Goal: Information Seeking & Learning: Learn about a topic

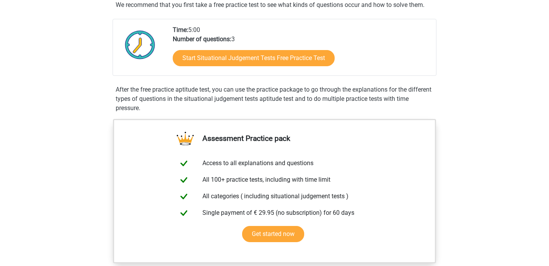
scroll to position [167, 0]
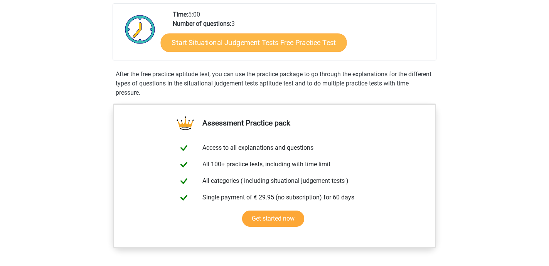
click at [318, 37] on link "Start Situational Judgement Tests Free Practice Test" at bounding box center [254, 43] width 186 height 19
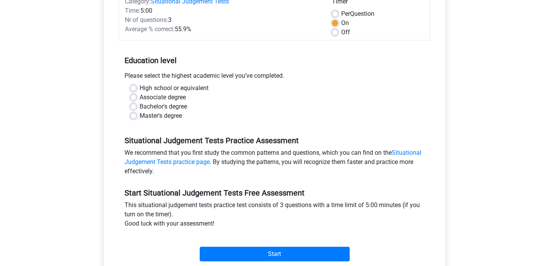
scroll to position [95, 0]
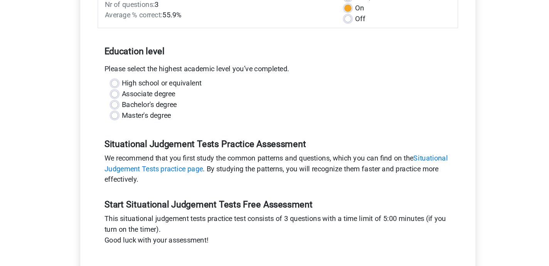
click at [140, 117] on label "Bachelor's degree" at bounding box center [163, 121] width 47 height 9
click at [133, 117] on input "Bachelor's degree" at bounding box center [133, 121] width 6 height 8
radio input "true"
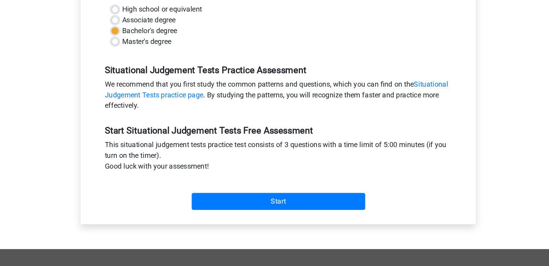
scroll to position [155, 0]
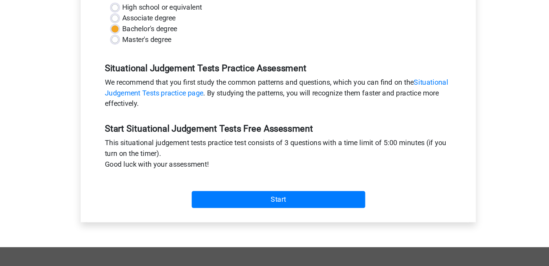
click at [192, 91] on h5 "Situational Judgement Tests Practice Assessment" at bounding box center [274, 95] width 300 height 9
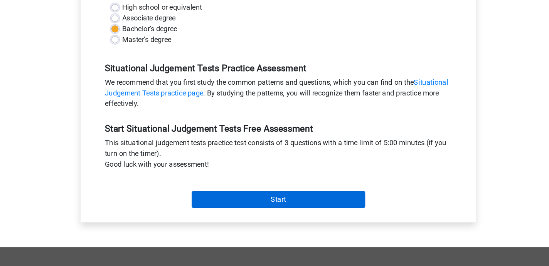
click at [202, 202] on input "Start" at bounding box center [275, 209] width 150 height 15
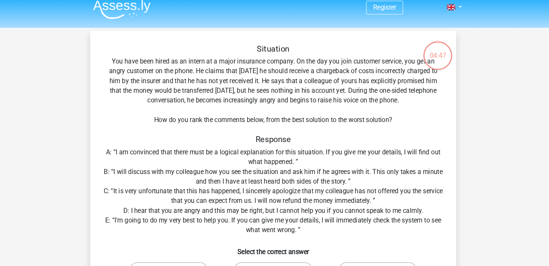
scroll to position [5, 0]
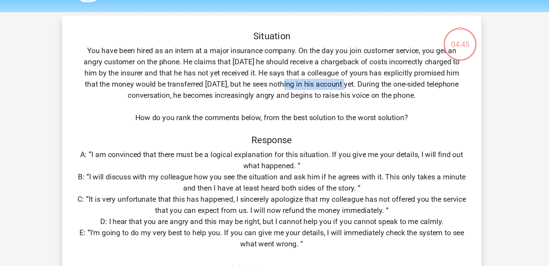
drag, startPoint x: 238, startPoint y: 71, endPoint x: 291, endPoint y: 70, distance: 52.8
click at [291, 71] on div "Situation You have been hired as an intern at a major insurance company. On the…" at bounding box center [275, 178] width 342 height 273
click at [291, 70] on div "Situation You have been hired as an intern at a major insurance company. On the…" at bounding box center [275, 178] width 342 height 273
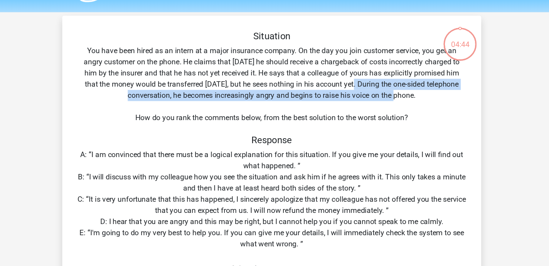
drag, startPoint x: 295, startPoint y: 70, endPoint x: 334, endPoint y: 73, distance: 38.7
click at [334, 74] on div "Situation You have been hired as an intern at a major insurance company. On the…" at bounding box center [275, 178] width 342 height 273
click at [334, 73] on div "Situation You have been hired as an intern at a major insurance company. On the…" at bounding box center [275, 178] width 342 height 273
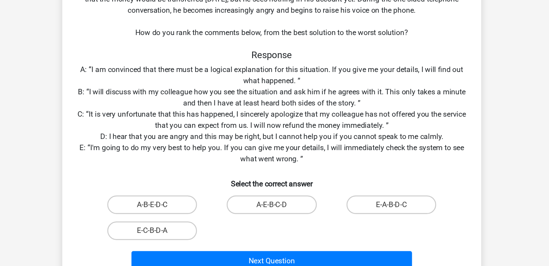
scroll to position [48, 0]
click at [336, 207] on label "E-A-B-D-C" at bounding box center [373, 214] width 74 height 15
click at [373, 215] on input "E-A-B-D-C" at bounding box center [375, 217] width 5 height 5
radio input "true"
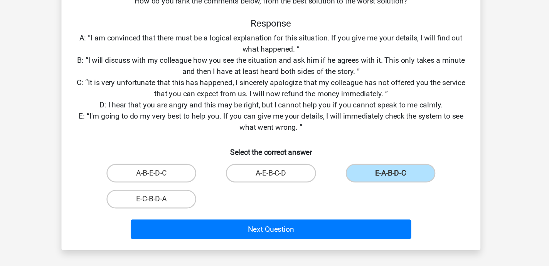
scroll to position [76, 0]
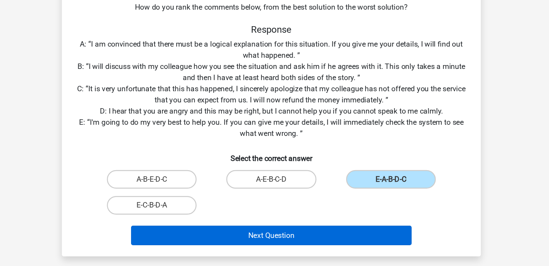
click at [284, 226] on button "Next Question" at bounding box center [274, 234] width 233 height 16
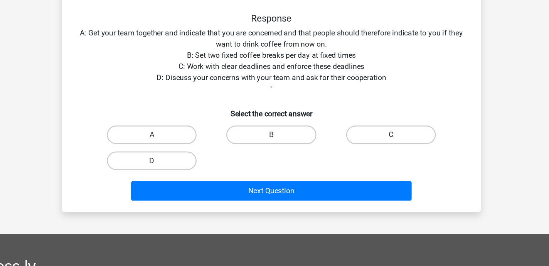
scroll to position [35, 0]
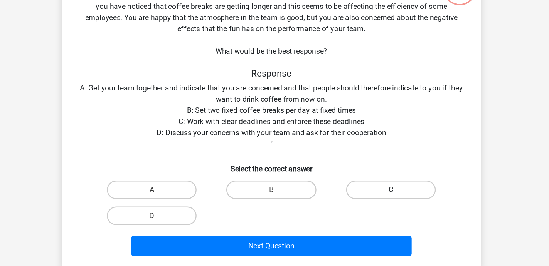
click at [336, 183] on label "C" at bounding box center [373, 190] width 74 height 15
click at [373, 191] on input "C" at bounding box center [375, 193] width 5 height 5
radio input "true"
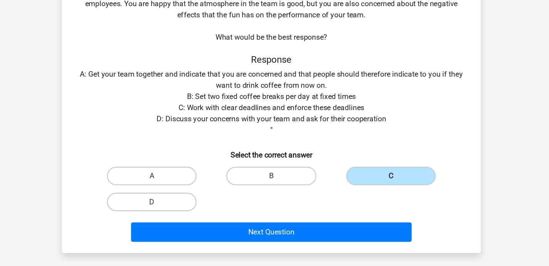
click at [274, 191] on input "B" at bounding box center [276, 193] width 5 height 5
radio input "true"
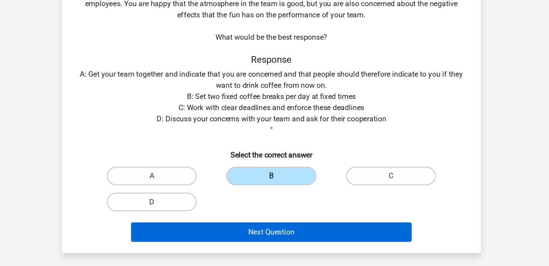
click at [232, 229] on button "Next Question" at bounding box center [274, 237] width 233 height 16
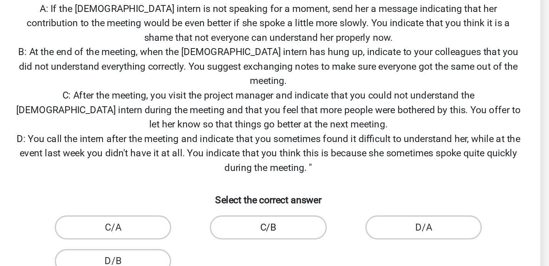
scroll to position [125, 0]
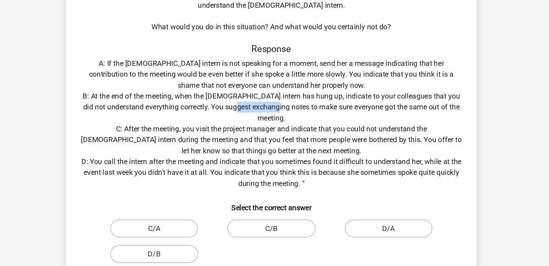
drag, startPoint x: 225, startPoint y: 91, endPoint x: 260, endPoint y: 91, distance: 35.1
click at [260, 91] on div "Situation You work at the headquarters of a major retailer and your team includ…" at bounding box center [275, 87] width 342 height 329
drag, startPoint x: 260, startPoint y: 90, endPoint x: 285, endPoint y: 90, distance: 25.4
click at [285, 90] on div "Situation You work at the headquarters of a major retailer and your team includ…" at bounding box center [275, 87] width 342 height 329
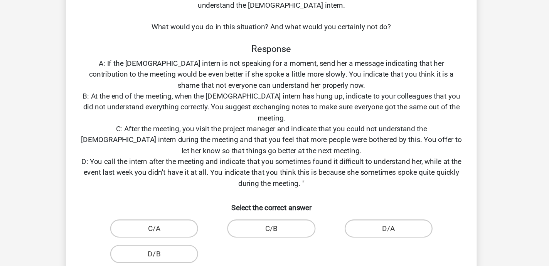
click at [285, 90] on div "Situation You work at the headquarters of a major retailer and your team includ…" at bounding box center [275, 87] width 342 height 329
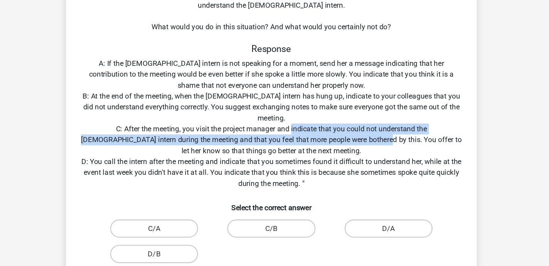
drag, startPoint x: 219, startPoint y: 108, endPoint x: 276, endPoint y: 115, distance: 57.4
click at [274, 115] on div "Situation You work at the headquarters of a major retailer and your team includ…" at bounding box center [275, 87] width 342 height 329
click at [276, 115] on div "Situation You work at the headquarters of a major retailer and your team includ…" at bounding box center [275, 87] width 342 height 329
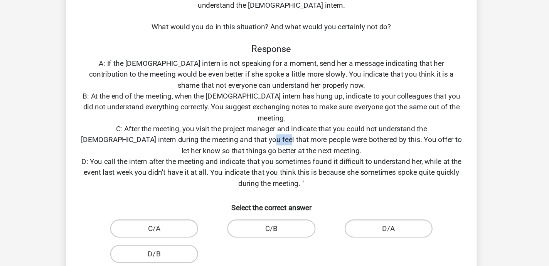
drag, startPoint x: 172, startPoint y: 121, endPoint x: 199, endPoint y: 121, distance: 27.4
click at [199, 121] on div "Situation You work at the headquarters of a major retailer and your team includ…" at bounding box center [275, 87] width 342 height 329
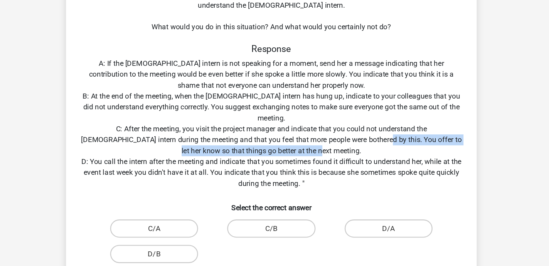
drag, startPoint x: 270, startPoint y: 119, endPoint x: 294, endPoint y: 122, distance: 23.7
click at [294, 123] on div "Situation You work at the headquarters of a major retailer and your team includ…" at bounding box center [275, 87] width 342 height 329
click at [294, 122] on div "Situation You work at the headquarters of a major retailer and your team includ…" at bounding box center [275, 87] width 342 height 329
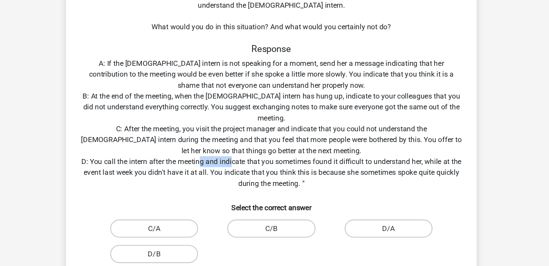
drag, startPoint x: 173, startPoint y: 137, endPoint x: 202, endPoint y: 137, distance: 29.7
click at [202, 137] on div "Situation You work at the headquarters of a major retailer and your team includ…" at bounding box center [275, 87] width 342 height 329
drag, startPoint x: 202, startPoint y: 137, endPoint x: 251, endPoint y: 136, distance: 49.0
click at [251, 137] on div "Situation You work at the headquarters of a major retailer and your team includ…" at bounding box center [275, 87] width 342 height 329
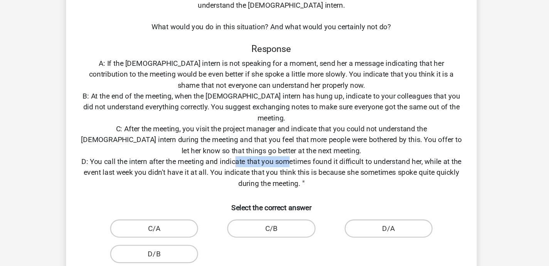
click at [251, 136] on div "Situation You work at the headquarters of a major retailer and your team includ…" at bounding box center [275, 87] width 342 height 329
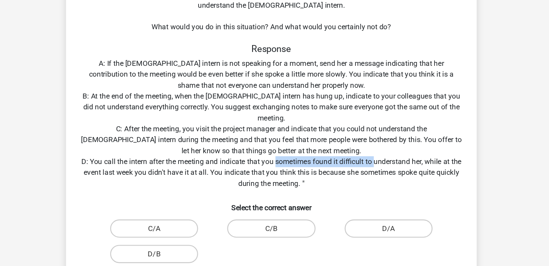
drag, startPoint x: 251, startPoint y: 136, endPoint x: 321, endPoint y: 138, distance: 70.2
click at [321, 138] on div "Situation You work at the headquarters of a major retailer and your team includ…" at bounding box center [275, 87] width 342 height 329
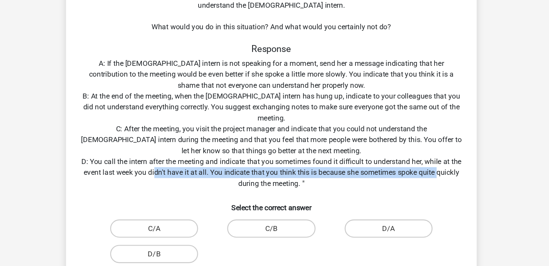
drag, startPoint x: 145, startPoint y: 145, endPoint x: 183, endPoint y: 149, distance: 38.0
click at [183, 149] on div "Situation You work at the headquarters of a major retailer and your team includ…" at bounding box center [275, 87] width 342 height 329
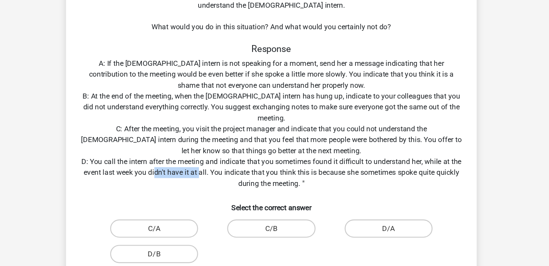
click at [183, 149] on div "Situation You work at the headquarters of a major retailer and your team includ…" at bounding box center [275, 87] width 342 height 329
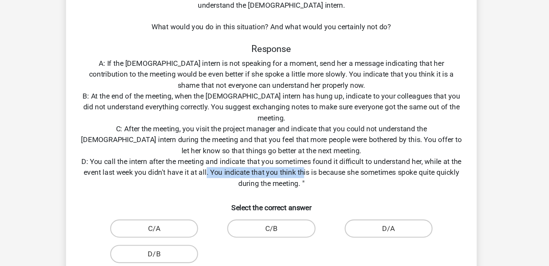
drag, startPoint x: 189, startPoint y: 145, endPoint x: 269, endPoint y: 145, distance: 80.2
click at [271, 145] on div "Situation You work at the headquarters of a major retailer and your team includ…" at bounding box center [275, 87] width 342 height 329
click at [269, 145] on div "Situation You work at the headquarters of a major retailer and your team includ…" at bounding box center [275, 87] width 342 height 329
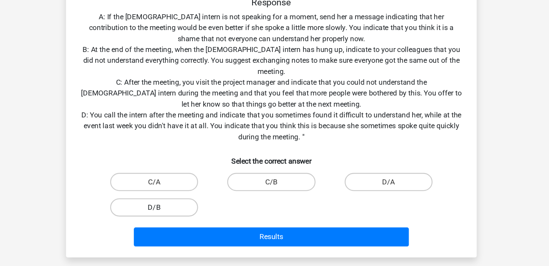
click at [155, 208] on label "D/B" at bounding box center [175, 215] width 74 height 15
click at [175, 215] on input "D/B" at bounding box center [177, 217] width 5 height 5
radio input "true"
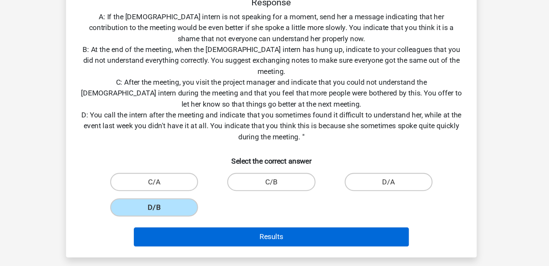
click at [169, 232] on button "Results" at bounding box center [274, 240] width 233 height 16
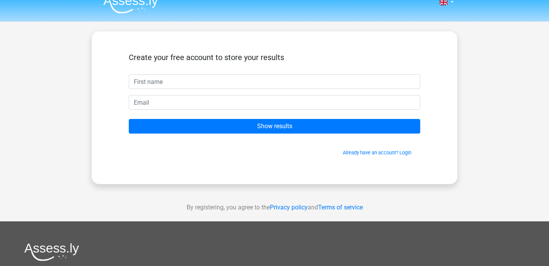
scroll to position [19, 0]
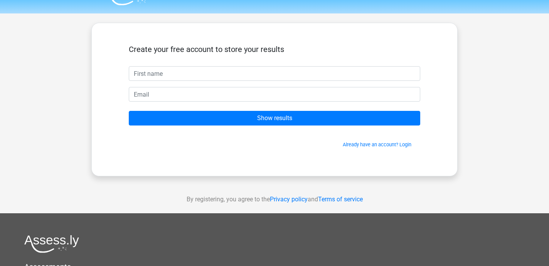
click at [257, 74] on input "text" at bounding box center [274, 73] width 291 height 15
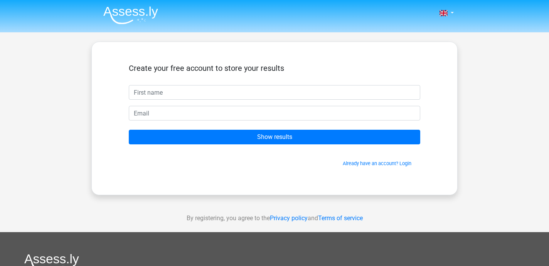
scroll to position [0, 0]
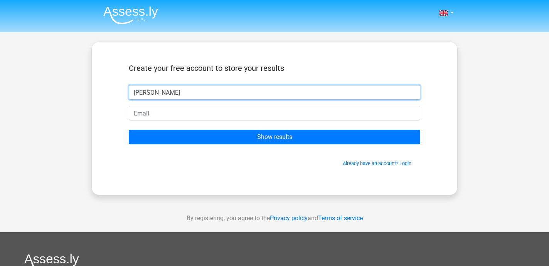
type input "[PERSON_NAME]"
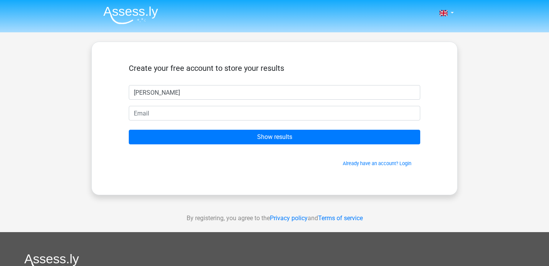
click at [145, 103] on form "Create your free account to store your results Sara Show results Already have a…" at bounding box center [274, 116] width 291 height 104
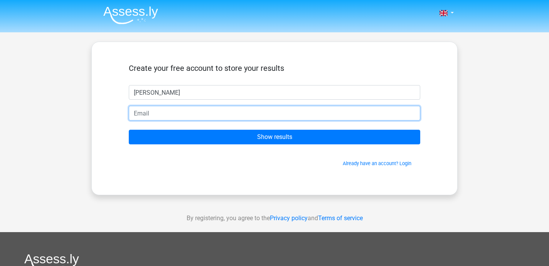
paste input "[EMAIL_ADDRESS][DOMAIN_NAME]"
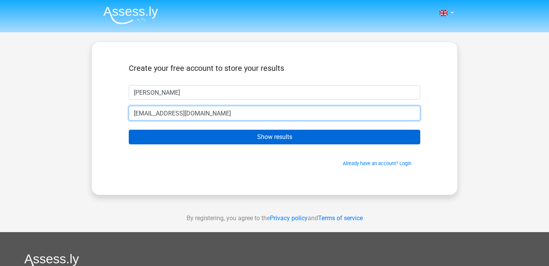
type input "[EMAIL_ADDRESS][DOMAIN_NAME]"
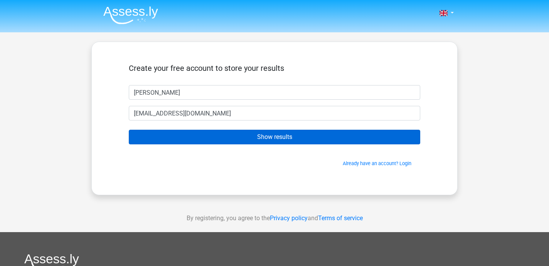
click at [291, 141] on input "Show results" at bounding box center [274, 137] width 291 height 15
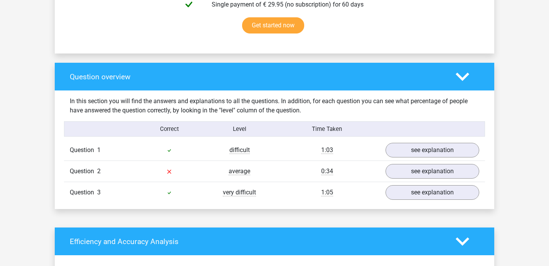
scroll to position [512, 0]
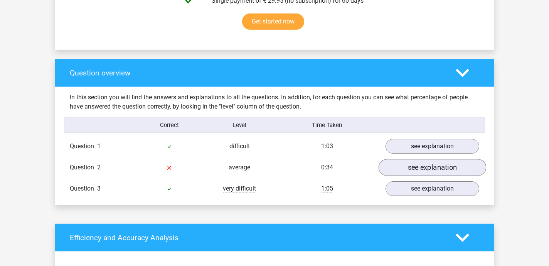
click at [394, 172] on link "see explanation" at bounding box center [433, 168] width 108 height 17
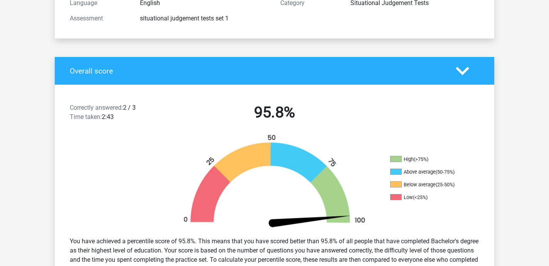
scroll to position [94, 0]
